Goal: Use online tool/utility: Utilize a website feature to perform a specific function

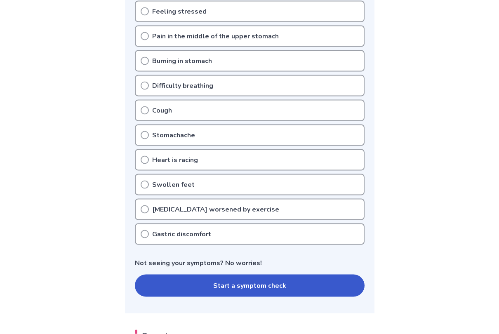
scroll to position [237, 0]
click at [140, 235] on div "Gastric discomfort" at bounding box center [250, 233] width 230 height 21
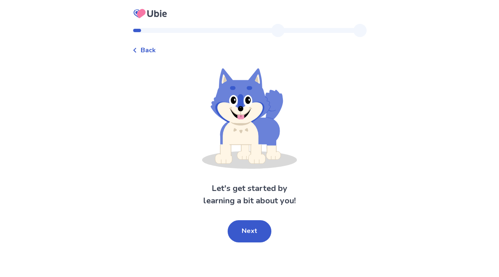
click at [247, 227] on button "Next" at bounding box center [250, 232] width 44 height 22
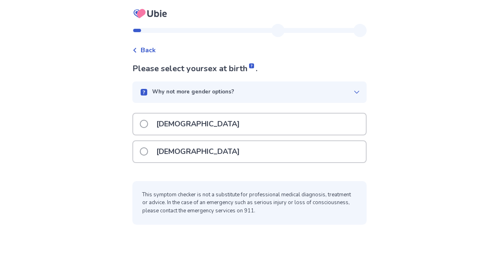
click at [146, 152] on span at bounding box center [144, 152] width 8 height 8
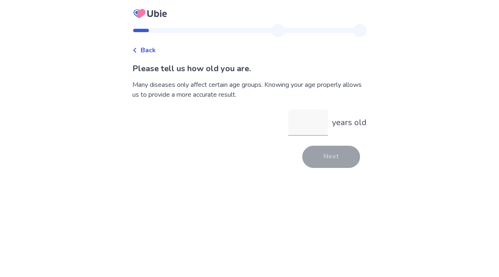
click at [298, 124] on input "years old" at bounding box center [308, 123] width 40 height 26
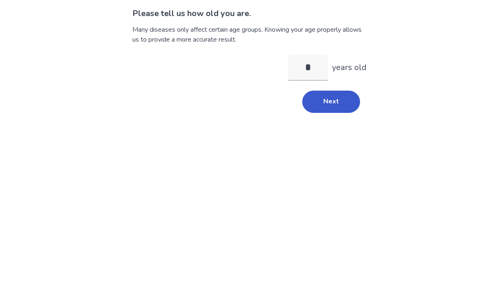
type input "**"
click at [315, 146] on button "Next" at bounding box center [331, 157] width 58 height 22
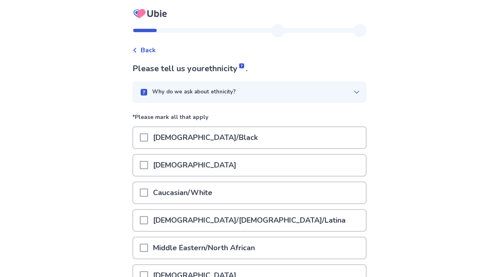
click at [143, 193] on div "Caucasian/White" at bounding box center [249, 193] width 233 height 21
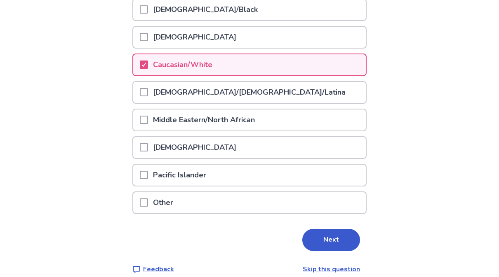
scroll to position [138, 0]
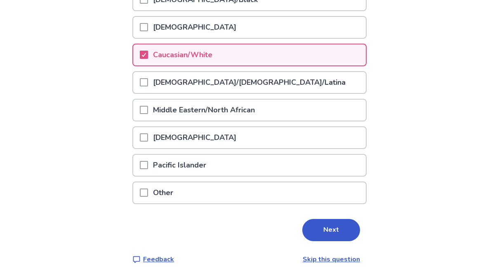
click at [328, 233] on button "Next" at bounding box center [331, 230] width 58 height 22
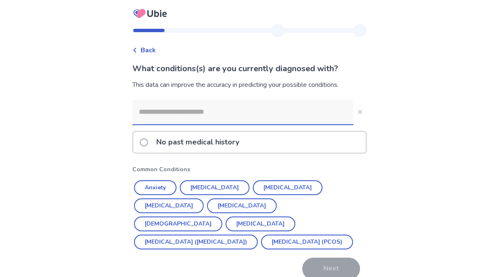
click at [141, 146] on div "No past medical history" at bounding box center [249, 142] width 233 height 21
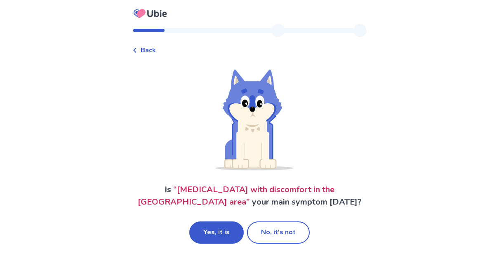
click at [211, 235] on button "Yes, it is" at bounding box center [216, 233] width 54 height 22
